Goal: Information Seeking & Learning: Learn about a topic

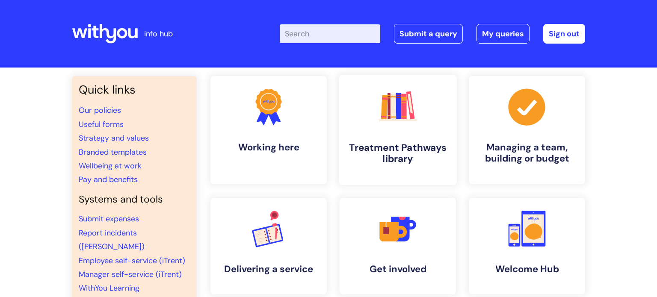
click at [343, 136] on link ".cls-1{fill:#f89b22;}.cls-1,.cls-2,.cls-3,.cls-4,.cls-5,.cls-6,.cls-7{stroke-wi…" at bounding box center [398, 130] width 118 height 110
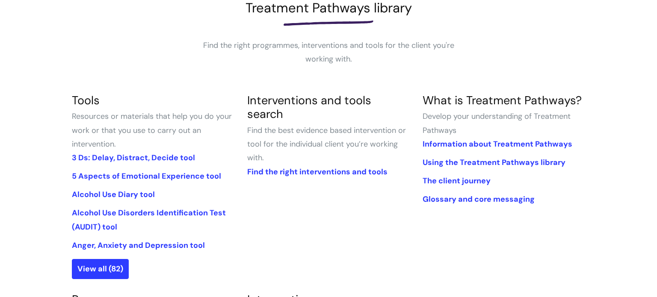
scroll to position [135, 0]
click at [83, 272] on link "View all (82)" at bounding box center [100, 268] width 57 height 20
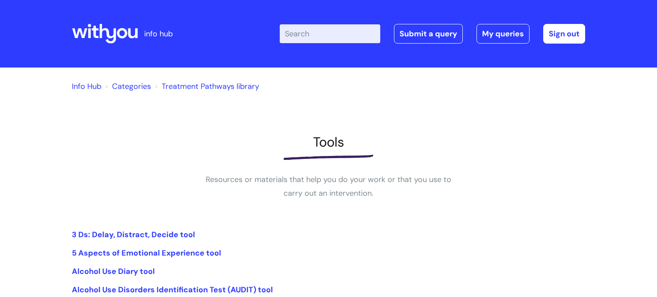
scroll to position [282, 0]
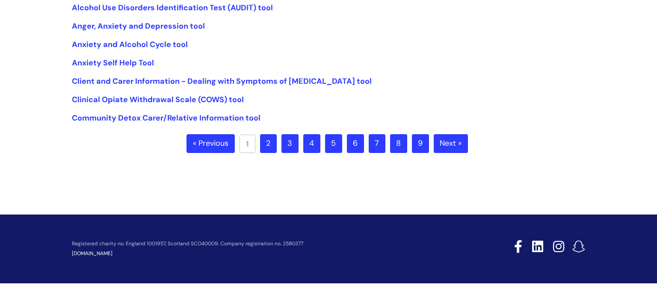
click at [395, 138] on link "8" at bounding box center [398, 143] width 17 height 19
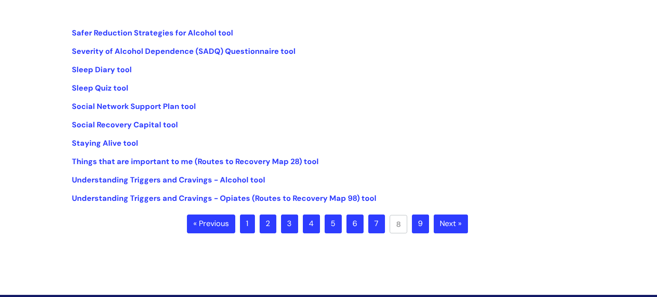
scroll to position [207, 0]
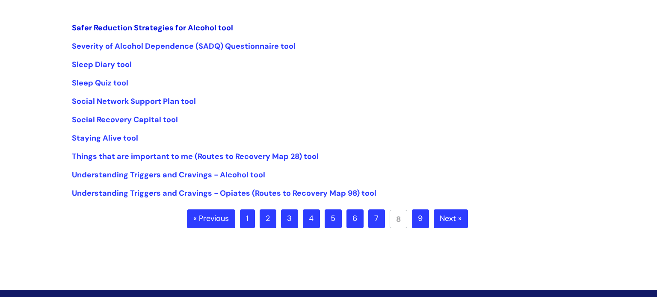
click at [223, 31] on link "Safer Reduction Strategies for Alcohol tool" at bounding box center [152, 28] width 161 height 10
click at [209, 49] on link "Severity of Alcohol Dependence (SADQ) Questionnaire tool" at bounding box center [184, 46] width 224 height 10
click at [114, 65] on link "Sleep Diary tool" at bounding box center [102, 64] width 60 height 10
click at [99, 81] on link "Sleep Quiz tool" at bounding box center [100, 83] width 56 height 10
click at [145, 102] on link "Social Network Support Plan tool" at bounding box center [134, 101] width 124 height 10
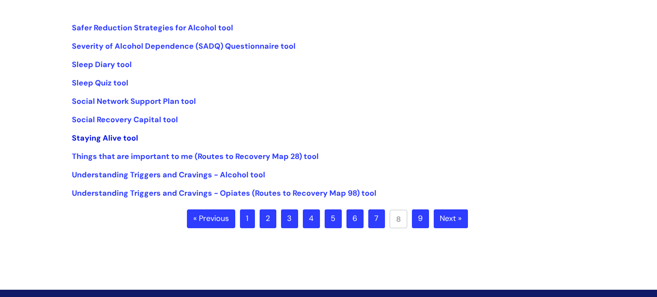
click at [129, 136] on link "Staying Alive tool" at bounding box center [105, 138] width 66 height 10
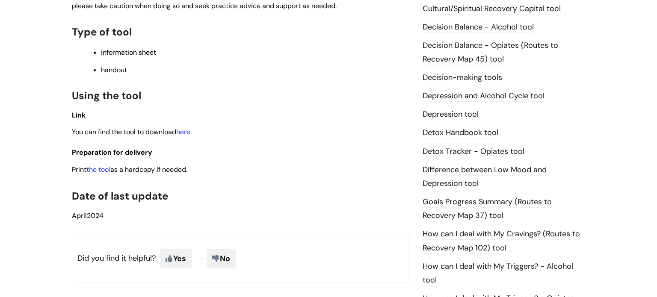
scroll to position [424, 0]
click at [189, 135] on link "here" at bounding box center [183, 131] width 14 height 9
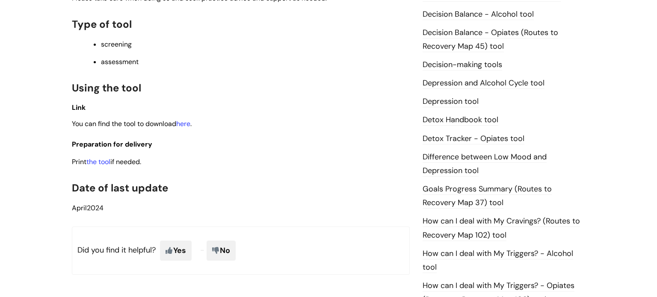
scroll to position [438, 0]
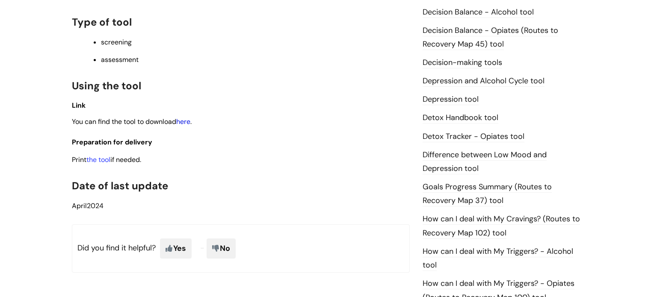
click at [183, 126] on link "here" at bounding box center [183, 121] width 14 height 9
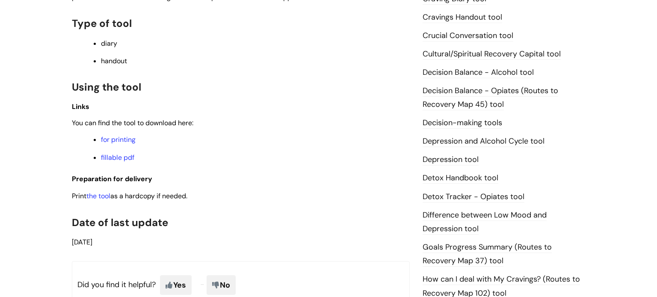
scroll to position [379, 0]
click at [107, 198] on link "the tool" at bounding box center [98, 195] width 24 height 9
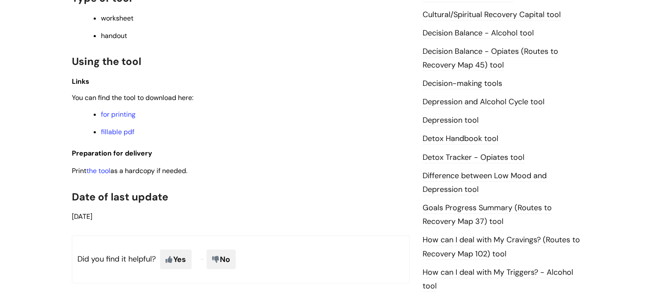
scroll to position [418, 0]
click at [100, 173] on link "the tool" at bounding box center [98, 170] width 24 height 9
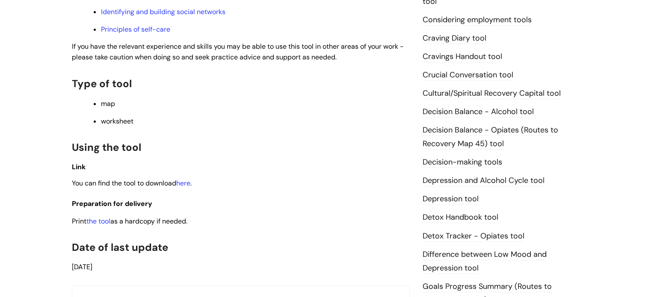
scroll to position [340, 0]
click at [188, 184] on link "here" at bounding box center [183, 182] width 14 height 9
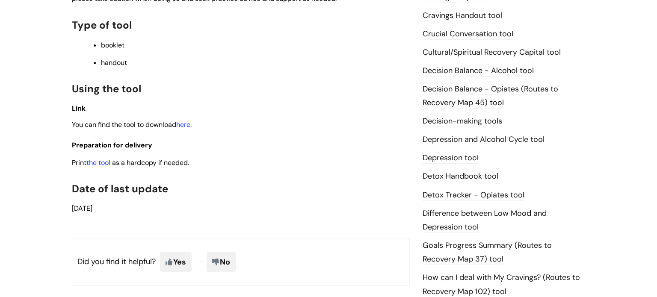
scroll to position [384, 0]
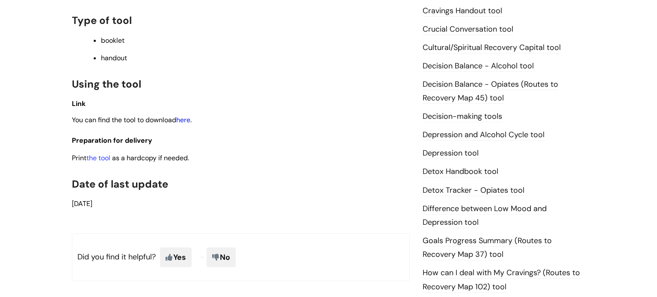
click at [190, 124] on link "here" at bounding box center [183, 119] width 14 height 9
